Goal: Information Seeking & Learning: Learn about a topic

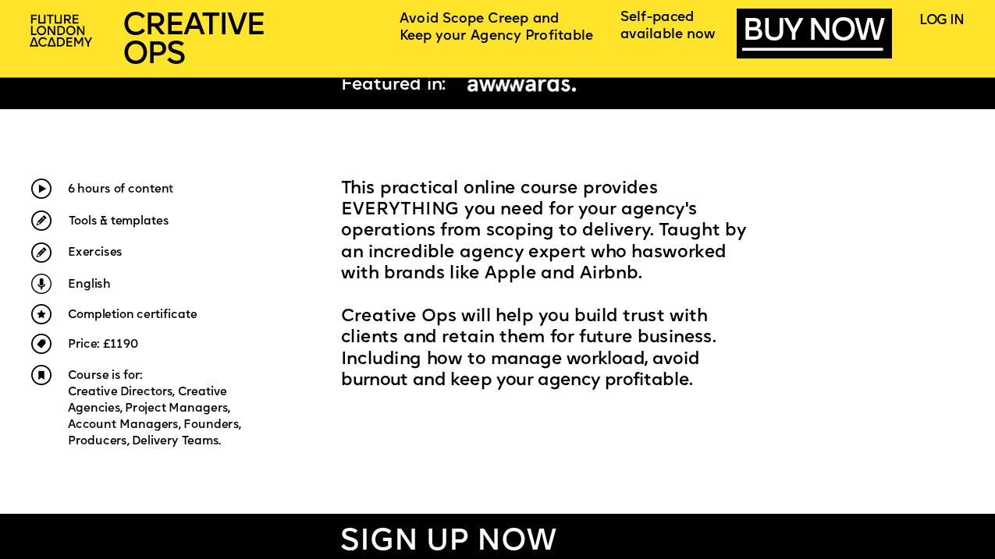
scroll to position [468, 0]
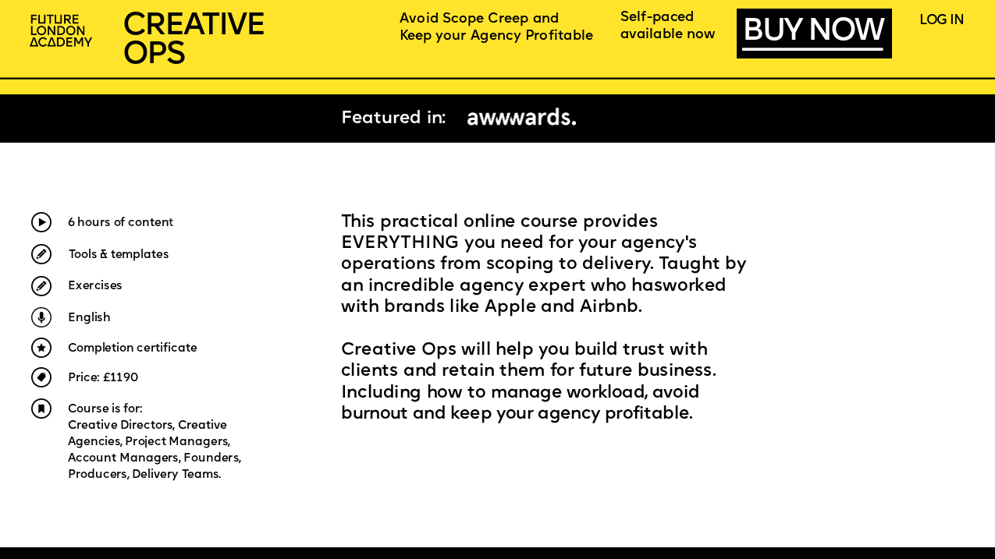
drag, startPoint x: 548, startPoint y: 424, endPoint x: 342, endPoint y: 342, distance: 221.7
click at [342, 342] on p "Creative Ops will help you build trust with clients and retain them for future …" at bounding box center [553, 383] width 425 height 86
copy span "Creative Ops will help you build trust with clients and retain them for future …"
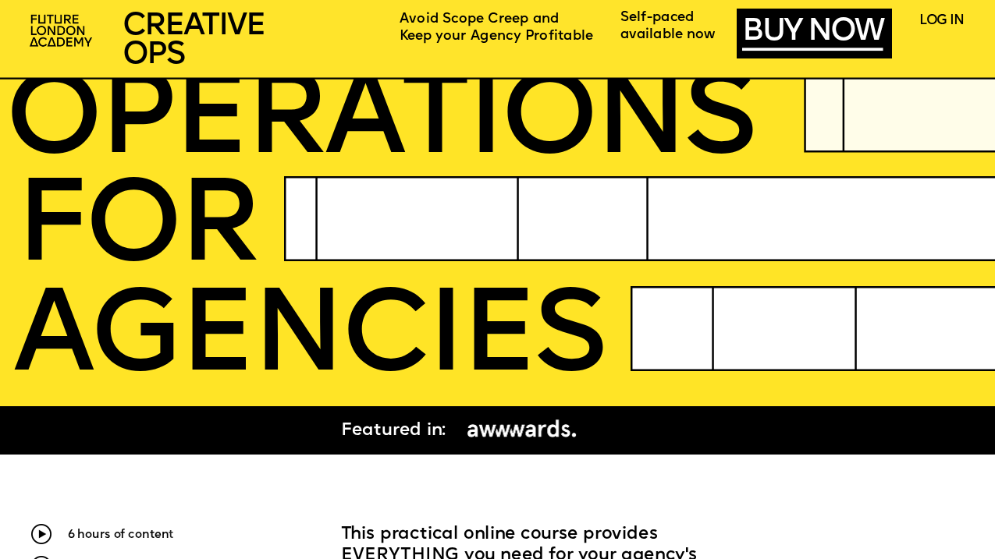
scroll to position [0, 0]
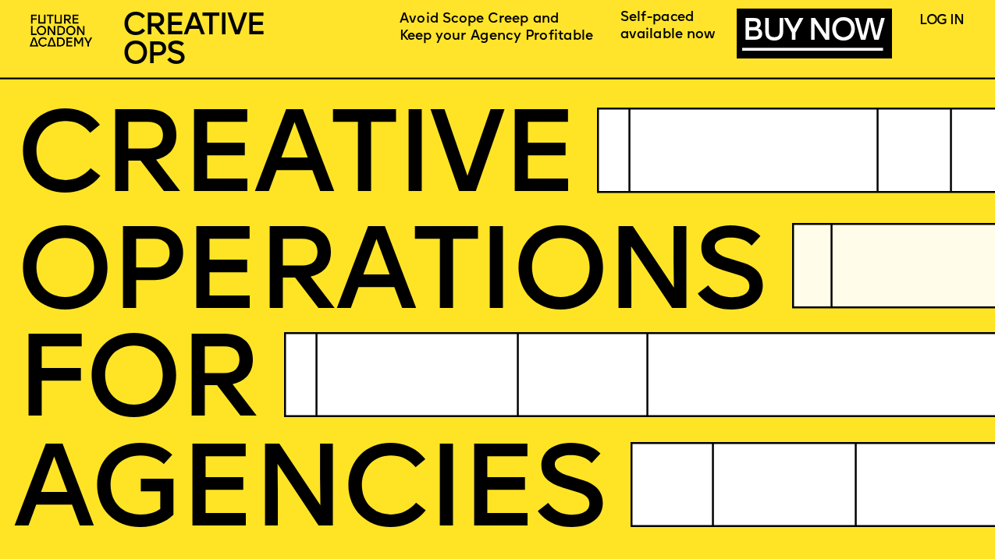
drag, startPoint x: 264, startPoint y: 179, endPoint x: 305, endPoint y: 86, distance: 101.6
click at [314, 125] on span "CREATIVE" at bounding box center [295, 162] width 559 height 116
drag, startPoint x: 215, startPoint y: 26, endPoint x: 211, endPoint y: 41, distance: 15.3
click at [262, 40] on span "CREATIVE OPS" at bounding box center [192, 41] width 141 height 59
drag, startPoint x: 132, startPoint y: 42, endPoint x: 105, endPoint y: 39, distance: 27.5
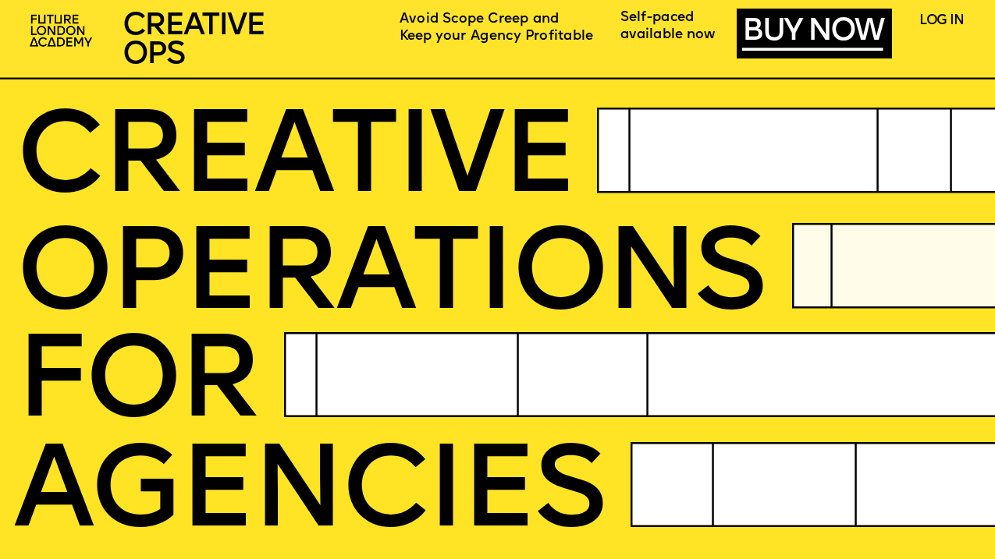
click at [130, 42] on span "CREATIVE OPS" at bounding box center [192, 41] width 141 height 59
drag, startPoint x: 222, startPoint y: 41, endPoint x: 284, endPoint y: 48, distance: 62.9
click at [284, 48] on p "CREATIVE OPS" at bounding box center [234, 41] width 225 height 56
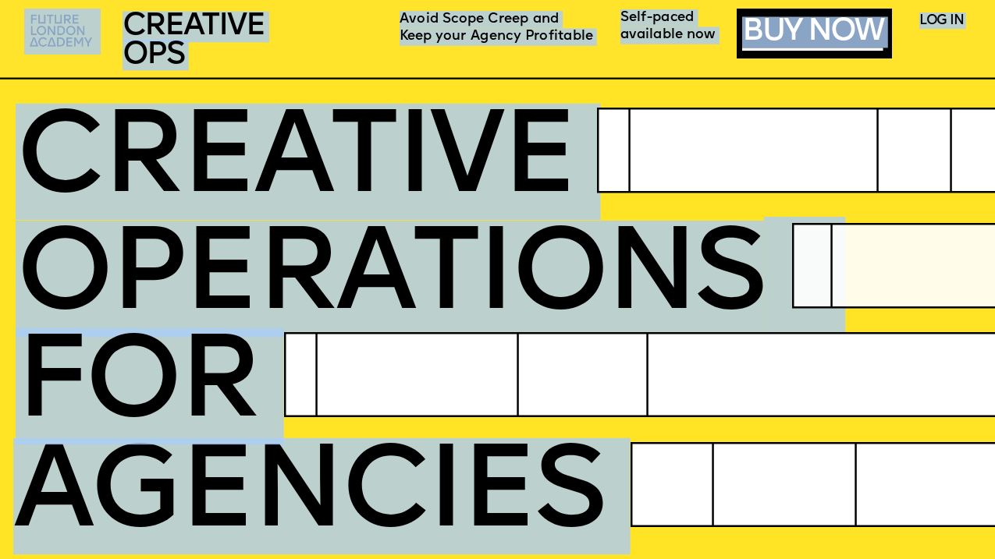
click at [293, 90] on article "Avoid Scope Creep and Keep your Agency Profitable BUY NOW LOG IN Self-paced ava…" at bounding box center [497, 279] width 995 height 559
click at [312, 178] on span "CREATIVE" at bounding box center [295, 162] width 559 height 116
click at [399, 204] on span "CREATIVE" at bounding box center [295, 162] width 559 height 116
click at [637, 137] on icon at bounding box center [830, 151] width 467 height 86
click at [671, 80] on div at bounding box center [494, 311] width 1006 height 504
